Goal: Task Accomplishment & Management: Use online tool/utility

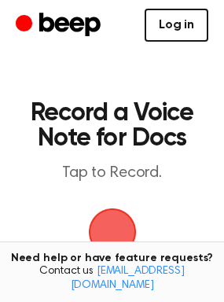
click at [182, 20] on link "Log in" at bounding box center [177, 25] width 64 height 33
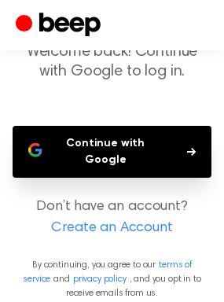
scroll to position [99, 0]
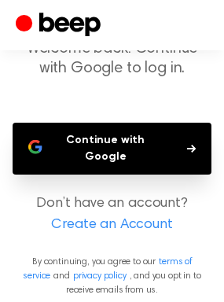
click at [197, 136] on button "Continue with Google" at bounding box center [112, 149] width 199 height 52
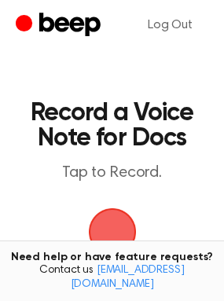
click at [129, 219] on span "button" at bounding box center [111, 231] width 53 height 53
click at [122, 219] on span "button" at bounding box center [111, 232] width 51 height 51
click at [116, 219] on span "button" at bounding box center [112, 231] width 63 height 63
drag, startPoint x: 116, startPoint y: 219, endPoint x: 106, endPoint y: 219, distance: 10.2
click at [106, 219] on span "button" at bounding box center [113, 232] width 68 height 68
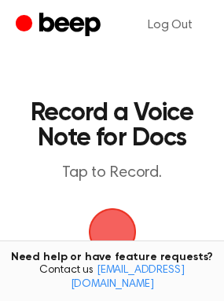
click at [118, 163] on p "Tap to Record." at bounding box center [111, 173] width 167 height 20
click at [95, 227] on span "button" at bounding box center [111, 232] width 73 height 73
click at [108, 222] on span "button" at bounding box center [111, 232] width 51 height 51
click at [108, 222] on span "button" at bounding box center [111, 231] width 53 height 53
click at [111, 213] on span "button" at bounding box center [111, 232] width 51 height 51
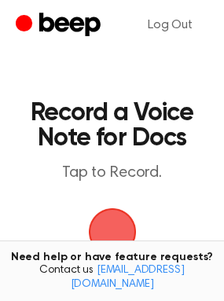
click at [120, 163] on p "Tap to Record." at bounding box center [111, 173] width 167 height 20
click at [112, 214] on span "button" at bounding box center [111, 231] width 53 height 53
click at [112, 214] on span "button" at bounding box center [111, 232] width 51 height 51
